Goal: Information Seeking & Learning: Learn about a topic

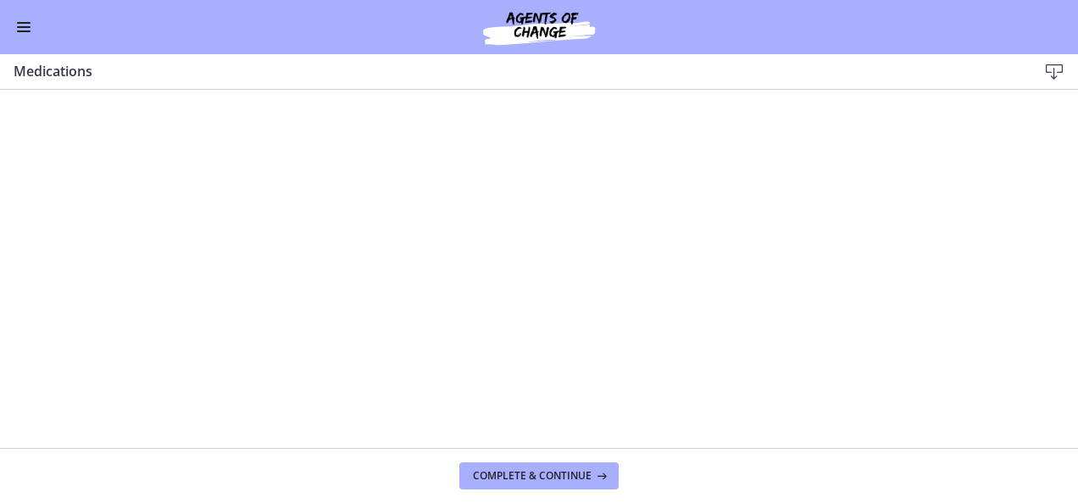
click at [22, 30] on button "Enable menu" at bounding box center [24, 27] width 20 height 20
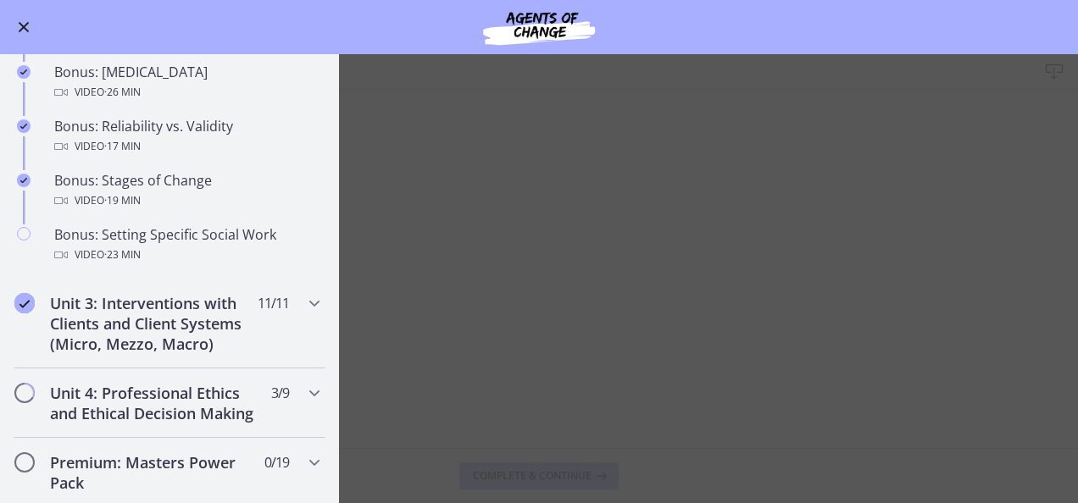
scroll to position [1369, 0]
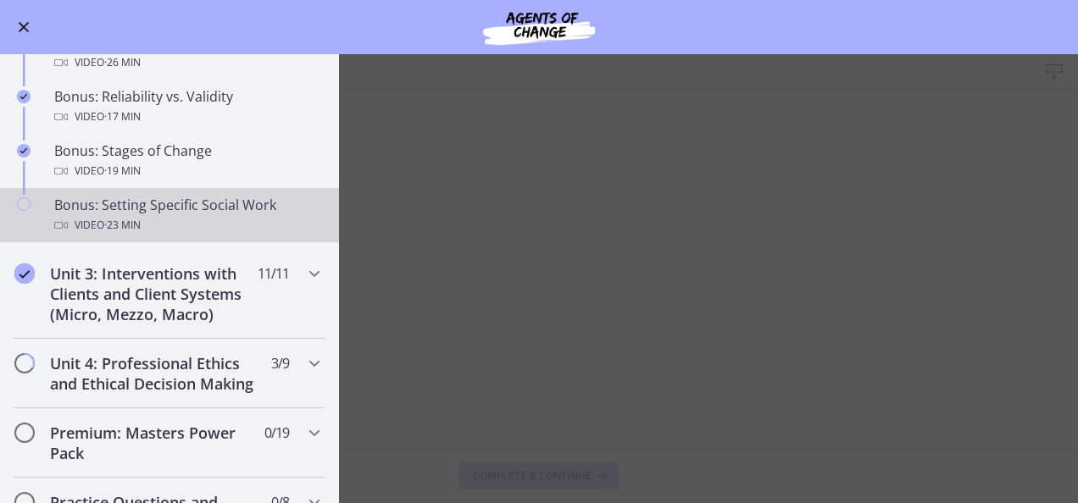
click at [163, 220] on div "Bonus: Setting Specific Social Work Video · 23 min" at bounding box center [186, 215] width 264 height 41
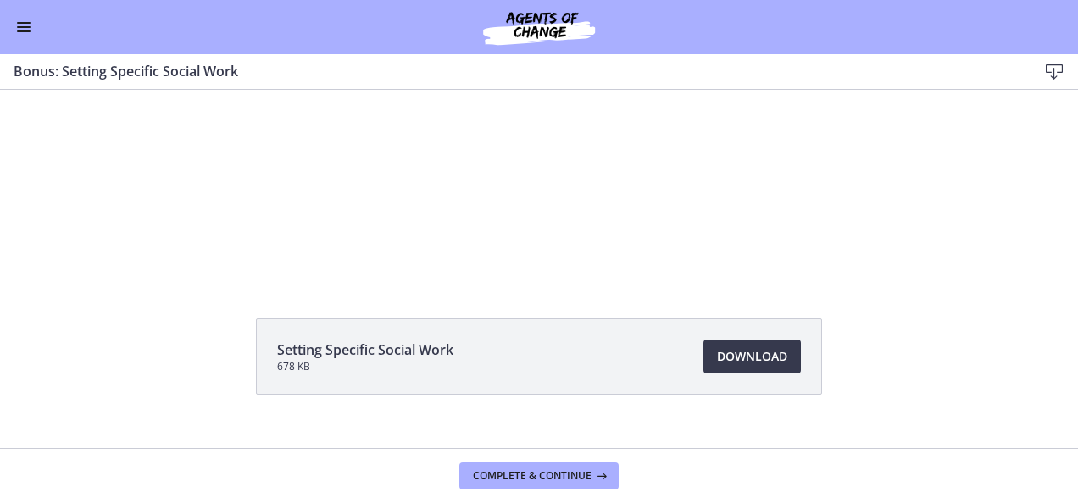
scroll to position [120, 0]
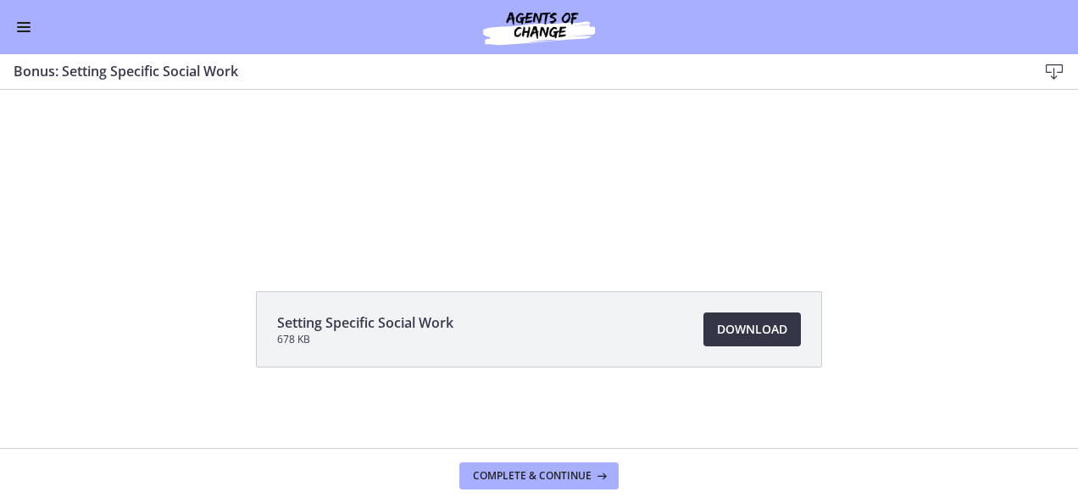
click at [742, 325] on span "Download Opens in a new window" at bounding box center [752, 330] width 70 height 20
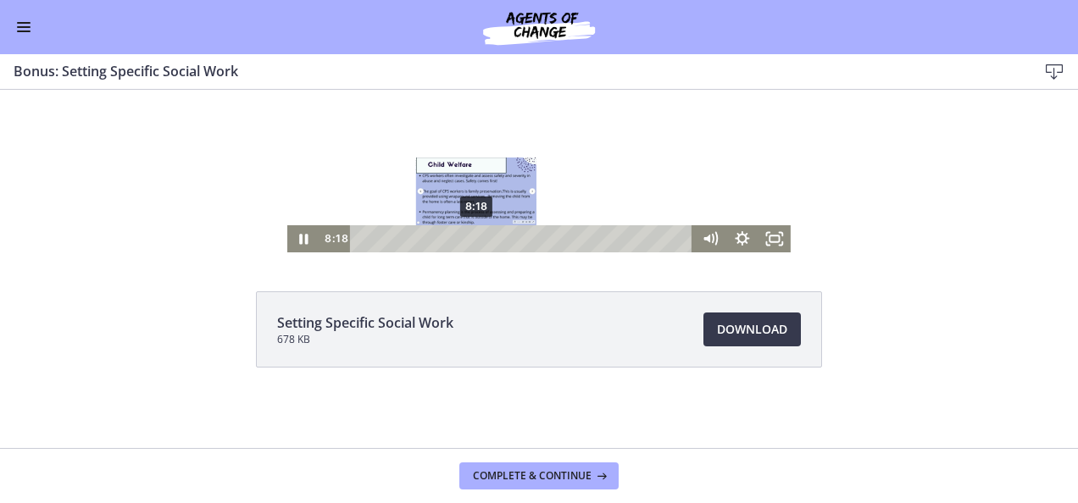
click at [471, 236] on div "Playbar" at bounding box center [475, 239] width 9 height 9
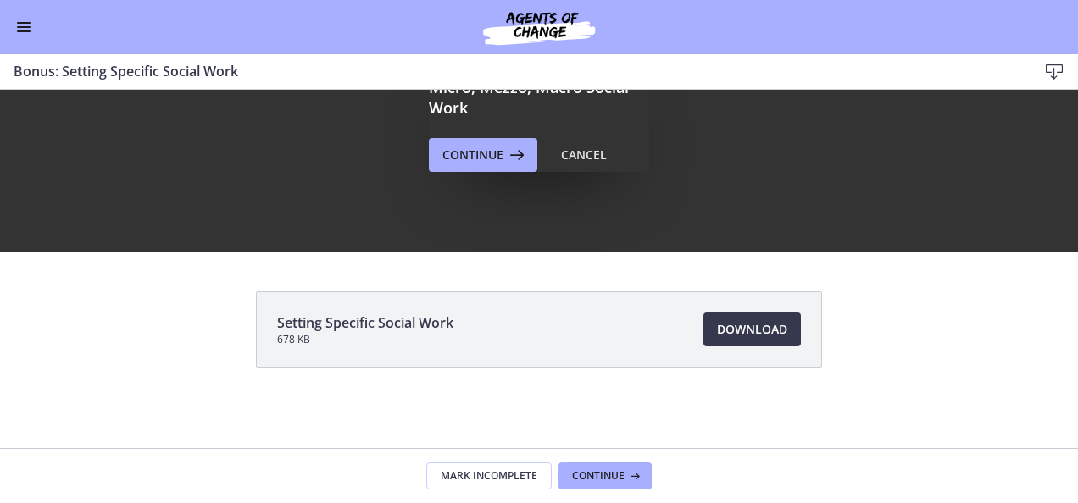
scroll to position [0, 0]
click at [588, 481] on span "Continue" at bounding box center [598, 477] width 53 height 14
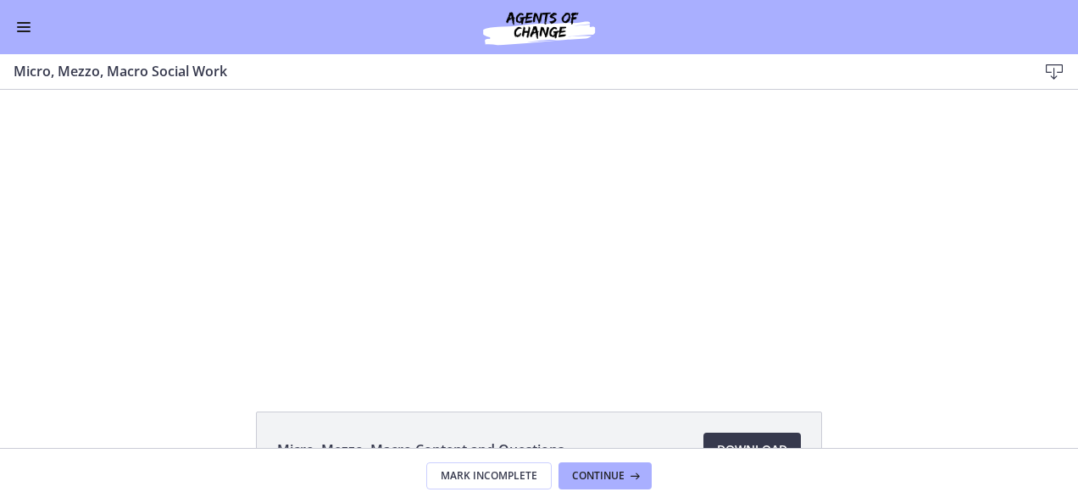
scroll to position [1370, 0]
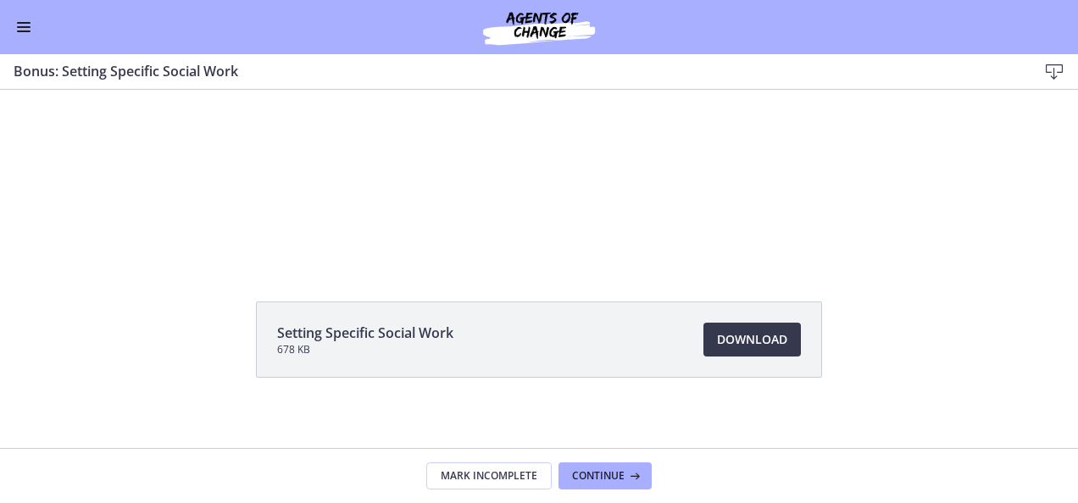
scroll to position [120, 0]
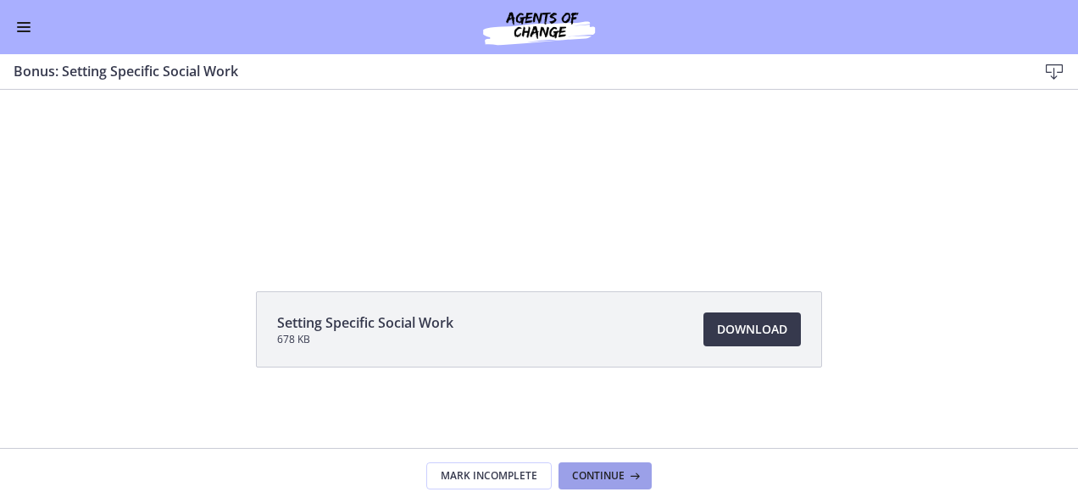
click at [597, 475] on span "Continue" at bounding box center [598, 477] width 53 height 14
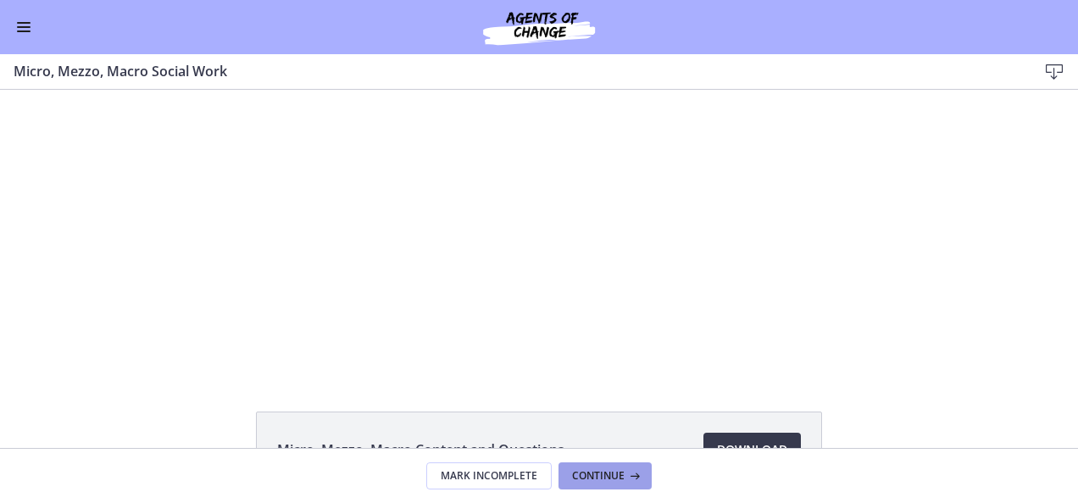
scroll to position [1370, 0]
click at [748, 443] on span "Download Opens in a new window" at bounding box center [752, 450] width 70 height 20
click at [739, 441] on span "Download Opens in a new window" at bounding box center [752, 450] width 70 height 20
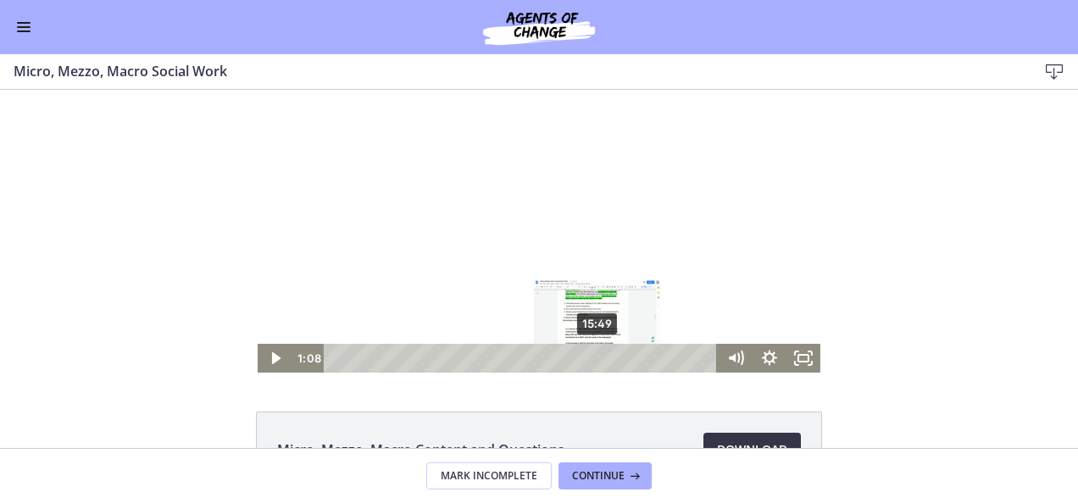
scroll to position [120, 0]
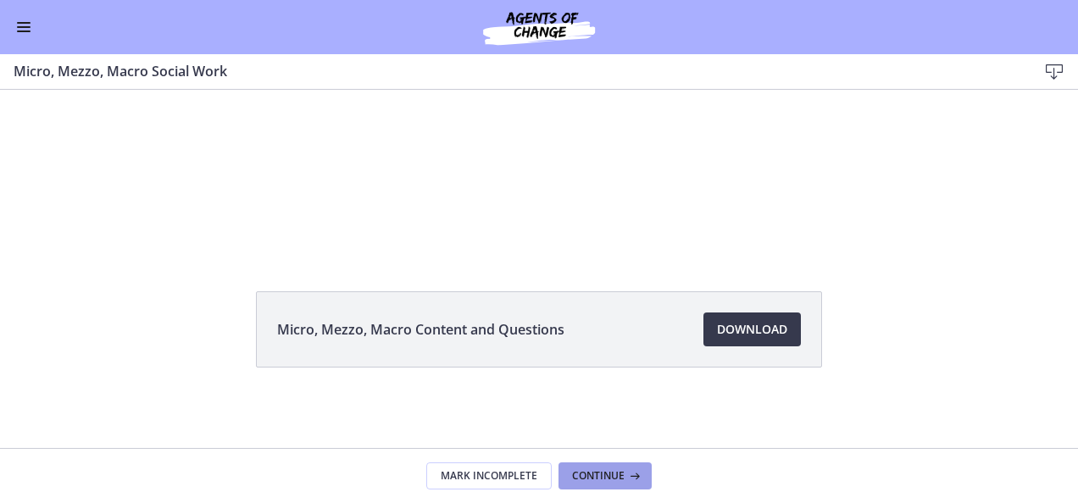
click at [593, 483] on button "Continue" at bounding box center [605, 476] width 93 height 27
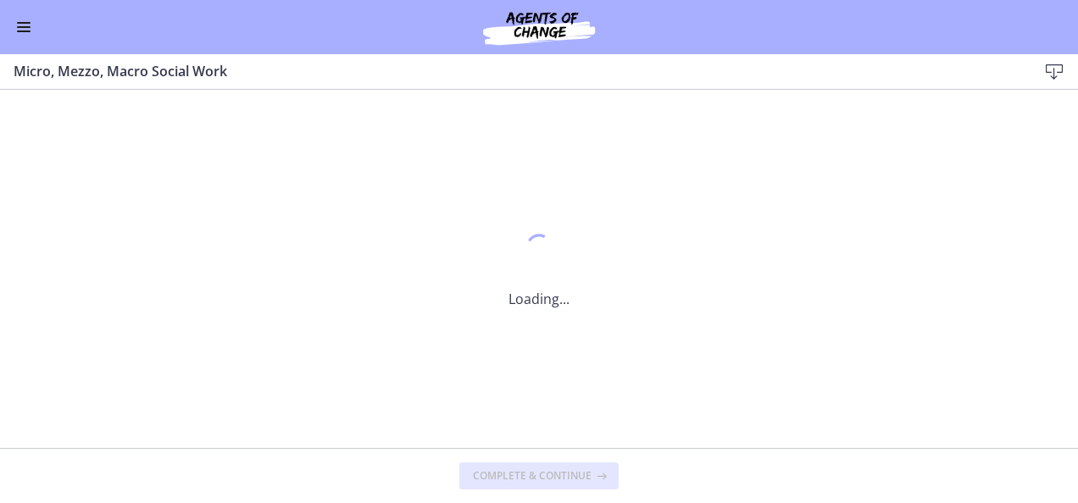
scroll to position [0, 0]
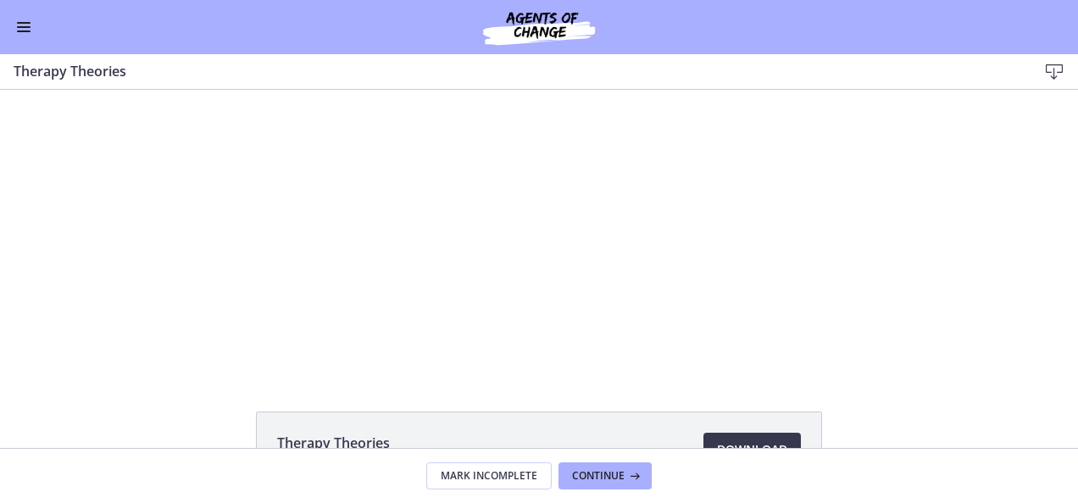
click at [23, 32] on button "Enable menu" at bounding box center [24, 27] width 20 height 20
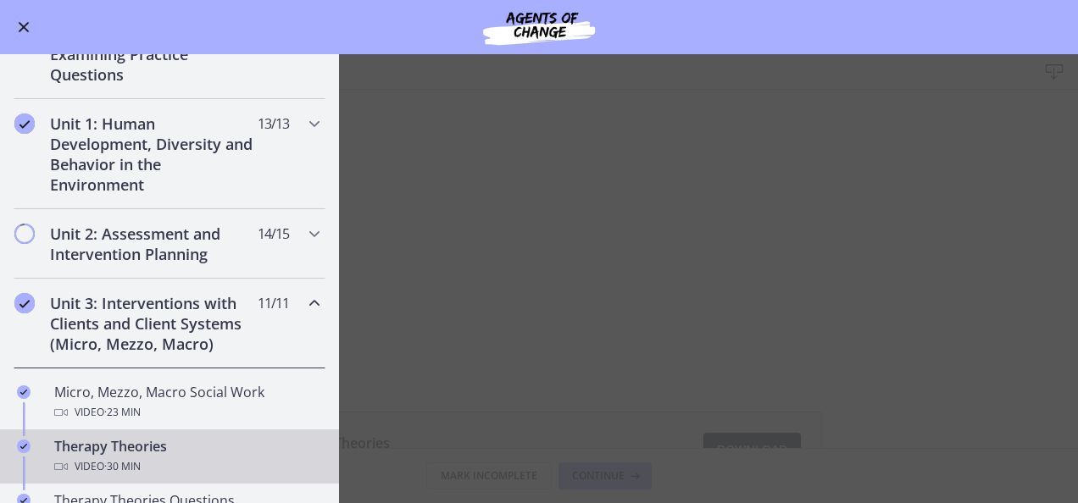
scroll to position [298, 0]
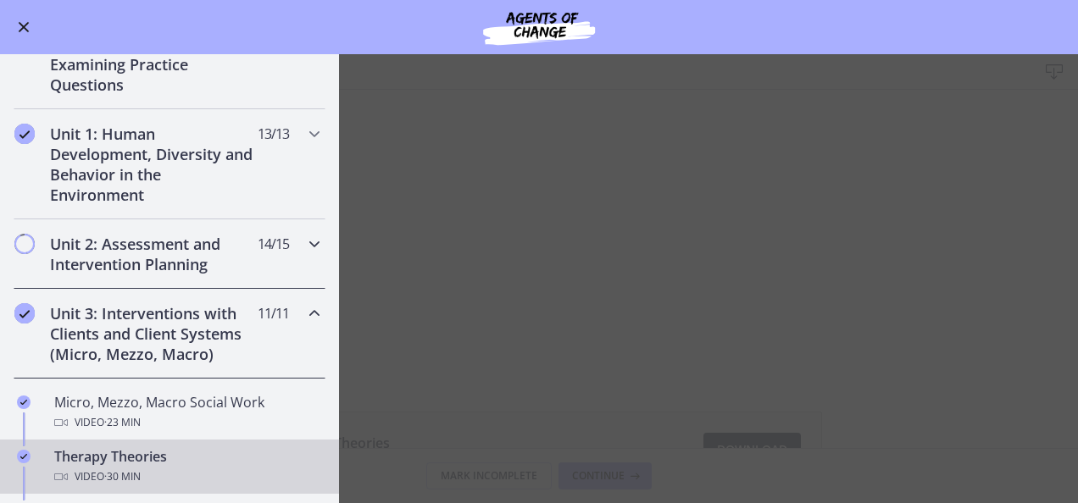
click at [27, 245] on span "Chapters" at bounding box center [24, 244] width 17 height 17
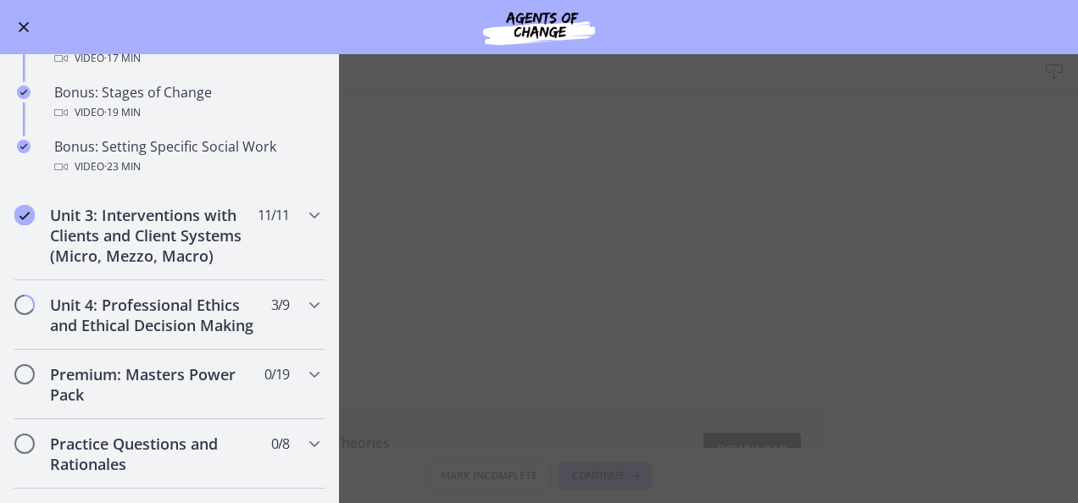
scroll to position [1359, 0]
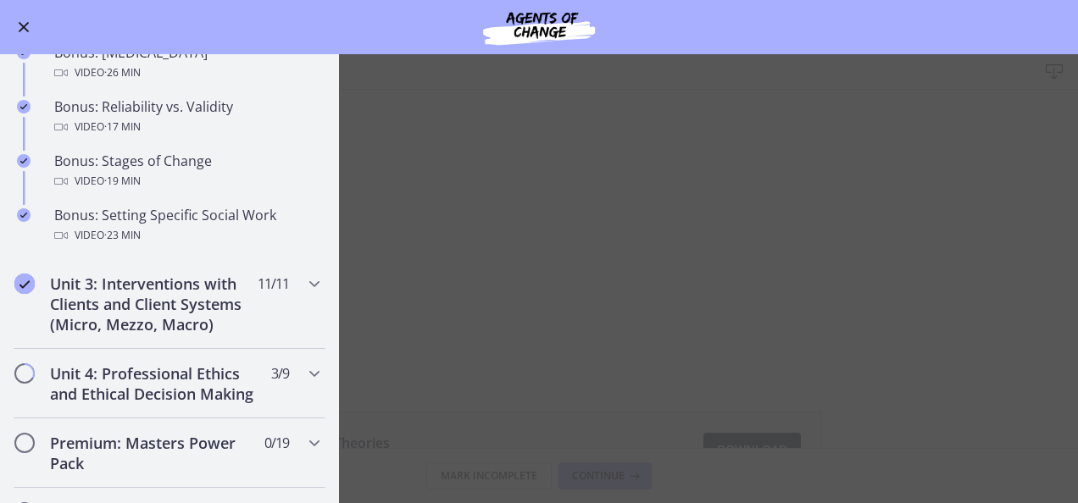
click at [629, 93] on main "Therapy Theories Download Enable fullscreen Therapy Theories 628 KB Download Op…" at bounding box center [539, 278] width 1078 height 449
drag, startPoint x: 832, startPoint y: 204, endPoint x: 23, endPoint y: 25, distance: 828.9
click at [23, 25] on button "Enable menu" at bounding box center [24, 27] width 20 height 20
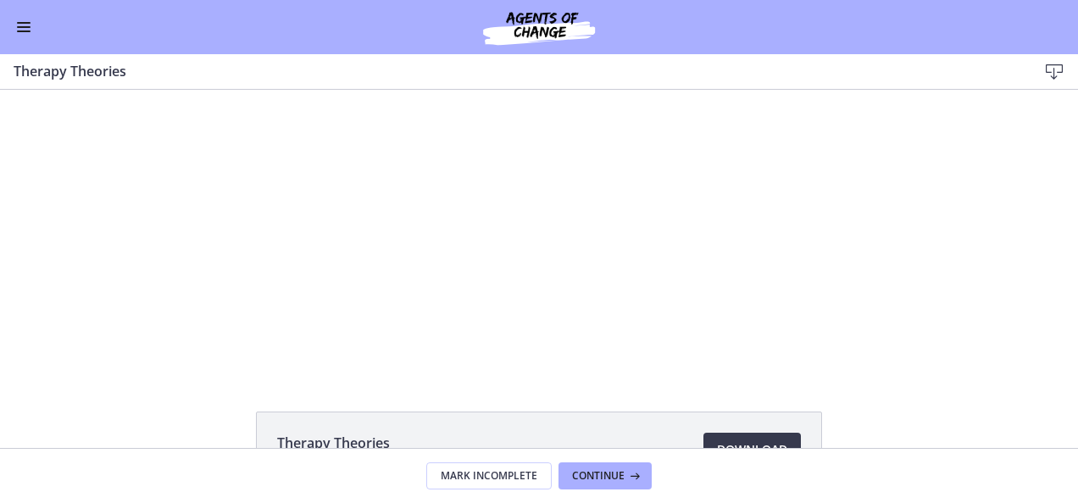
click at [20, 29] on button "Enable menu" at bounding box center [24, 27] width 20 height 20
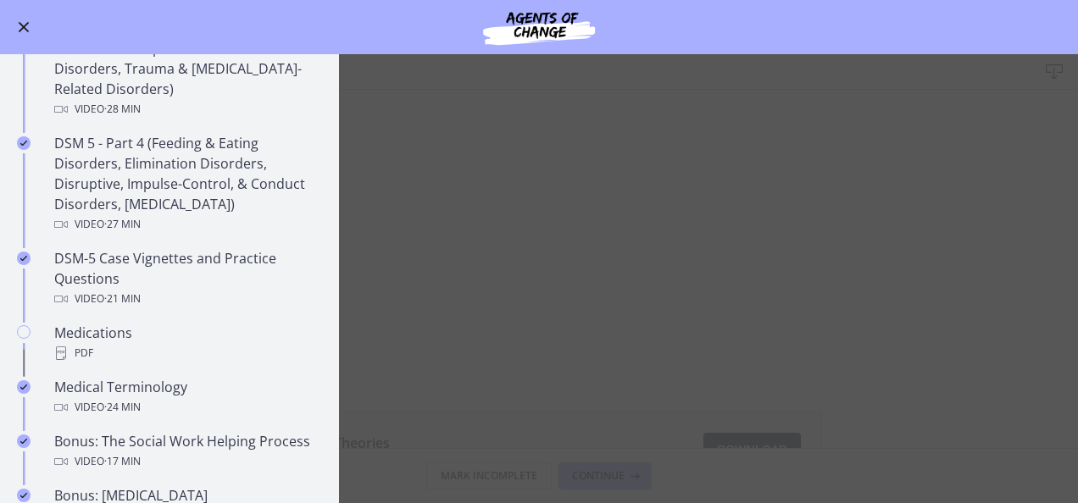
scroll to position [919, 0]
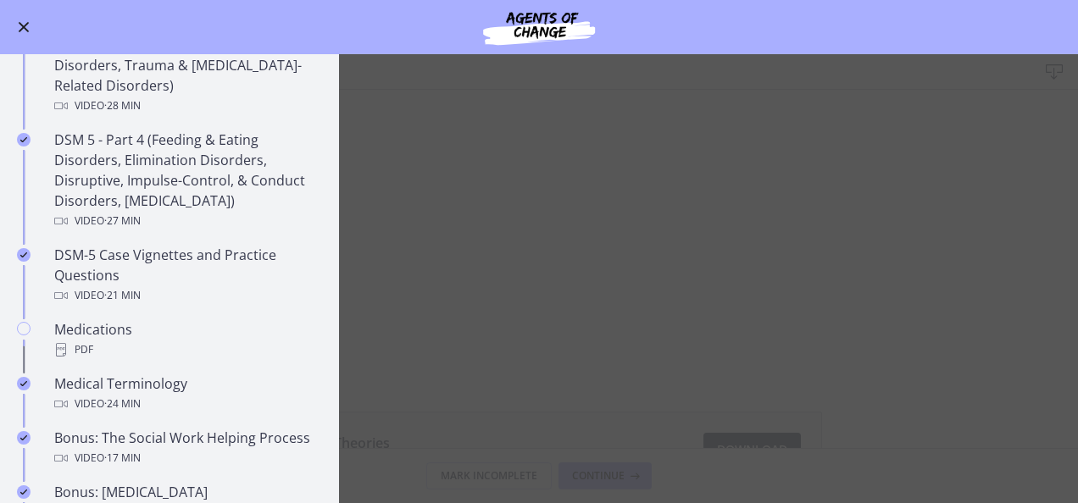
drag, startPoint x: 339, startPoint y: 254, endPoint x: 425, endPoint y: 283, distance: 91.1
click at [425, 283] on main "Therapy Theories Download Enable fullscreen Therapy Theories 628 KB Download Op…" at bounding box center [539, 278] width 1078 height 449
